Goal: Information Seeking & Learning: Understand process/instructions

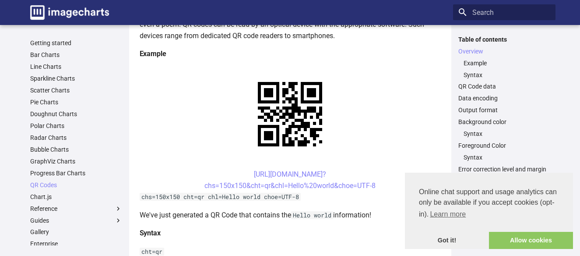
scroll to position [161, 0]
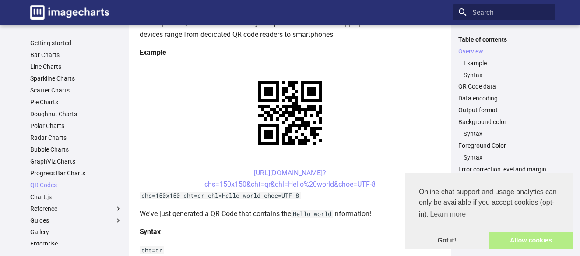
click at [520, 237] on link "Allow cookies" at bounding box center [531, 241] width 84 height 18
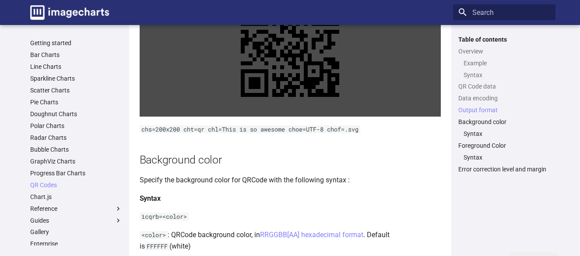
scroll to position [956, 0]
click at [298, 94] on link at bounding box center [290, 47] width 301 height 138
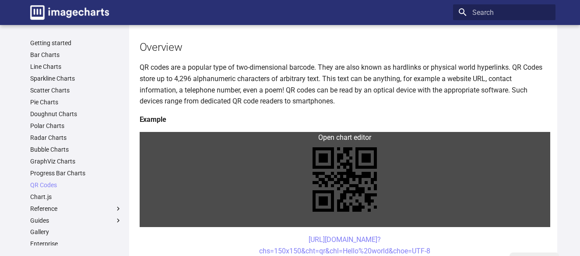
scroll to position [0, 0]
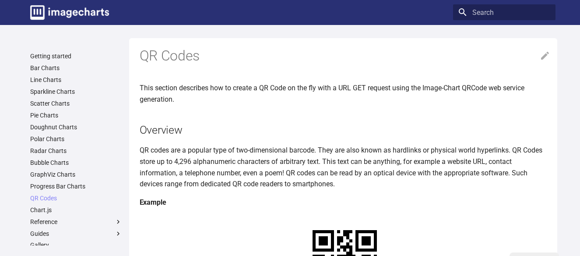
click at [539, 56] on h1 "QR Codes" at bounding box center [345, 56] width 411 height 18
click at [546, 56] on icon at bounding box center [545, 55] width 11 height 11
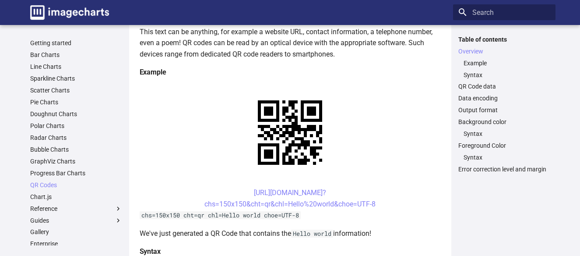
scroll to position [141, 0]
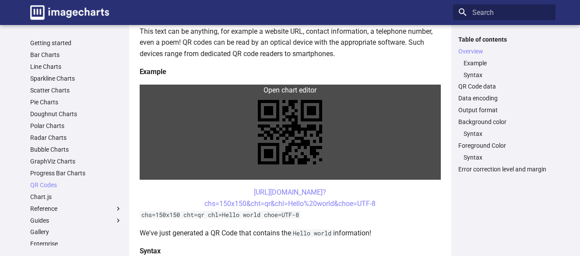
click at [291, 123] on link at bounding box center [290, 131] width 301 height 95
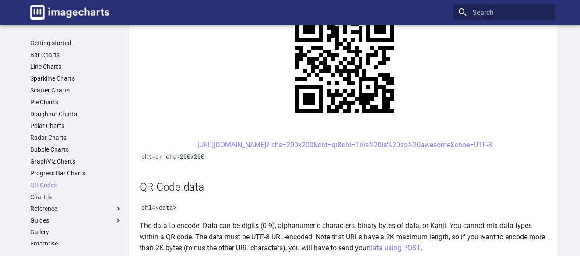
scroll to position [563, 0]
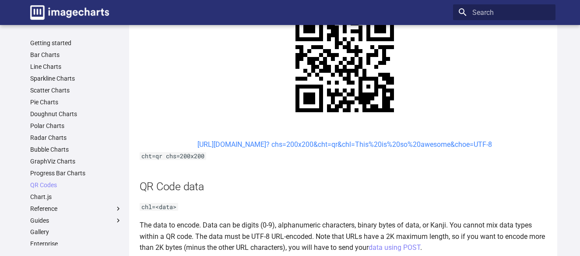
click at [256, 146] on link "[URL][DOMAIN_NAME]? chs=200x200&cht=qr&chl=This%20is%20so%20awesome&choe=UTF-8" at bounding box center [344, 144] width 295 height 8
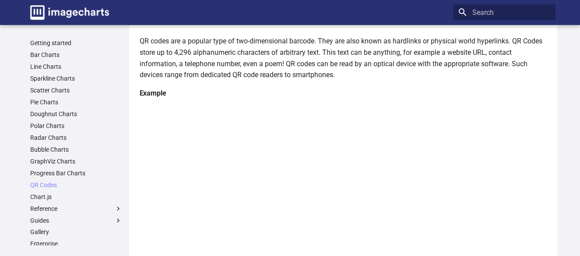
scroll to position [0, 0]
